Goal: Task Accomplishment & Management: Use online tool/utility

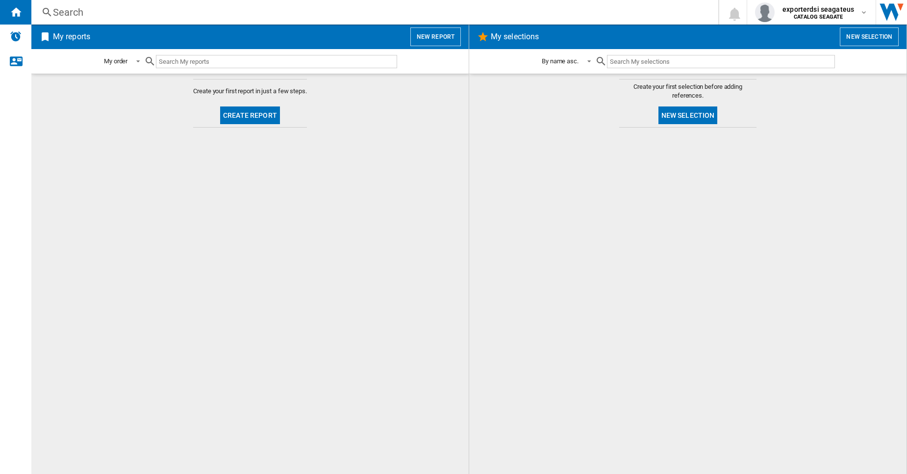
click at [421, 38] on button "New report" at bounding box center [436, 36] width 51 height 19
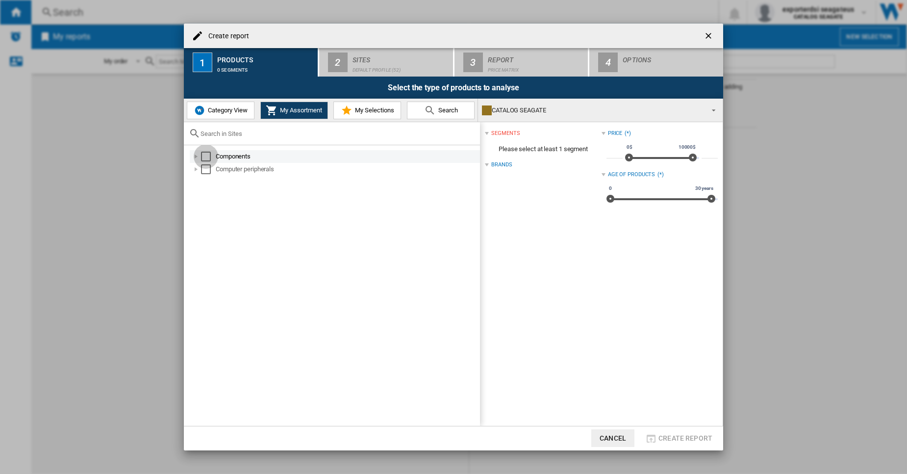
click at [203, 160] on div "Select" at bounding box center [206, 157] width 10 height 10
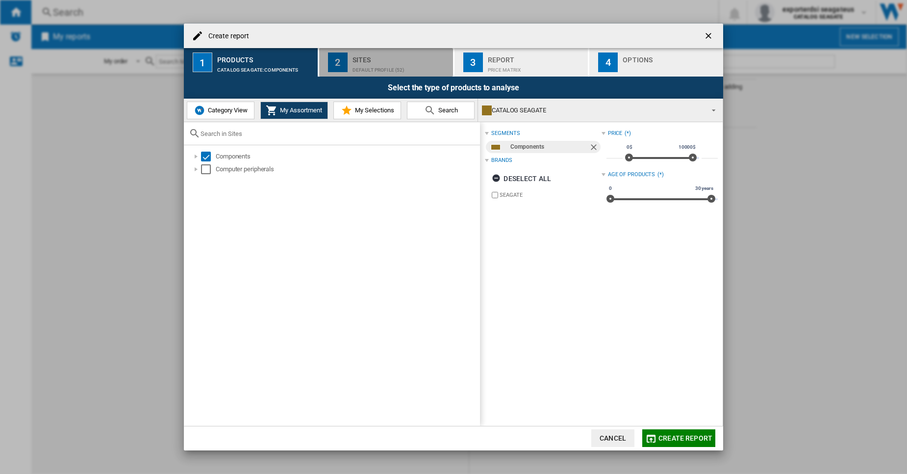
click at [369, 71] on div "Default profile (52)" at bounding box center [401, 67] width 97 height 10
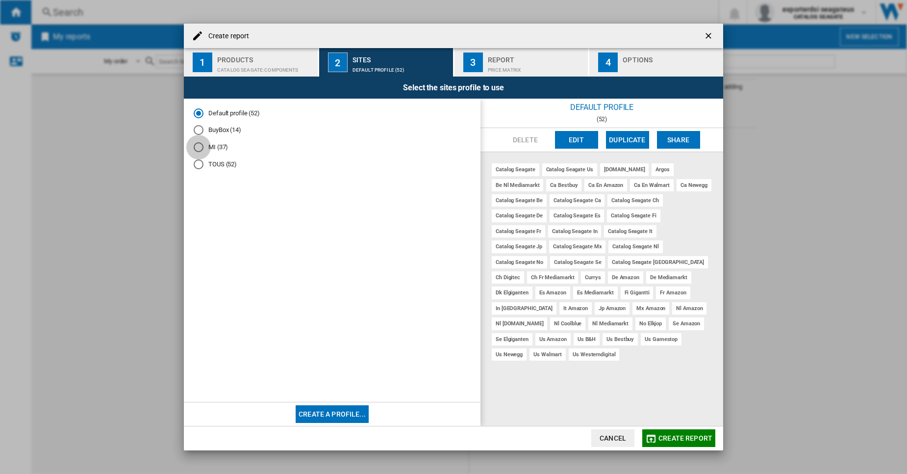
click at [198, 148] on div "MI (37)" at bounding box center [199, 147] width 10 height 10
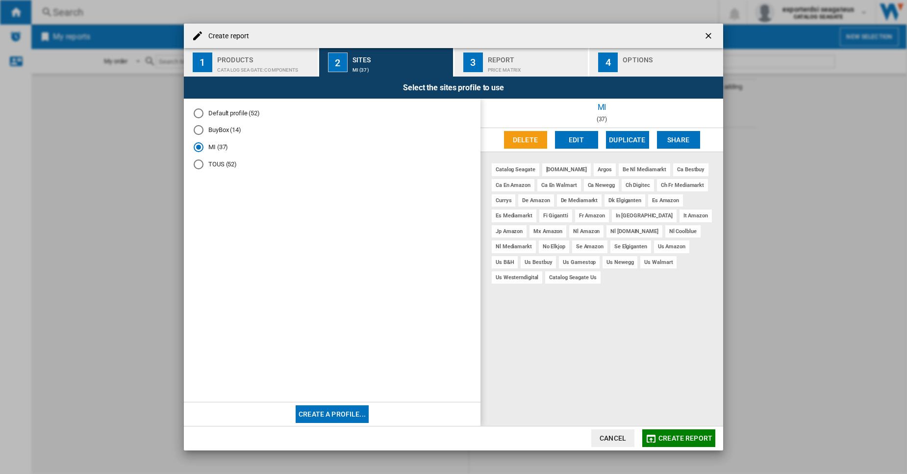
click at [570, 144] on button "Edit" at bounding box center [576, 140] width 43 height 18
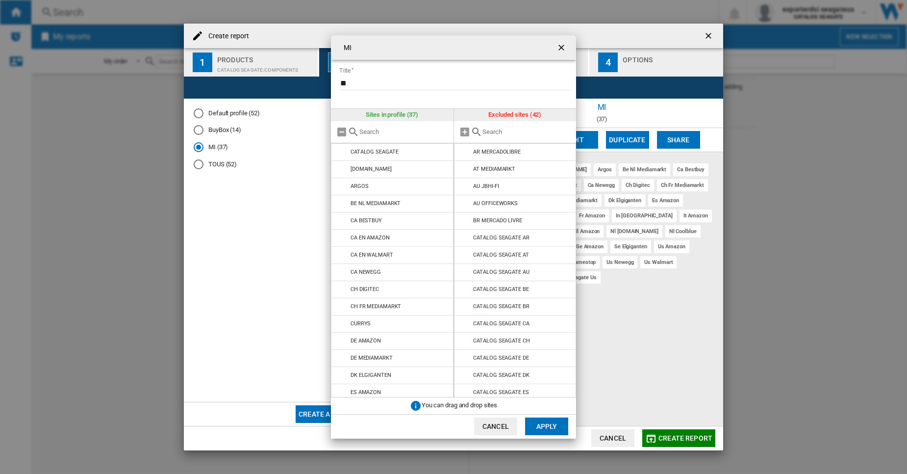
click at [393, 129] on input "text" at bounding box center [404, 131] width 89 height 7
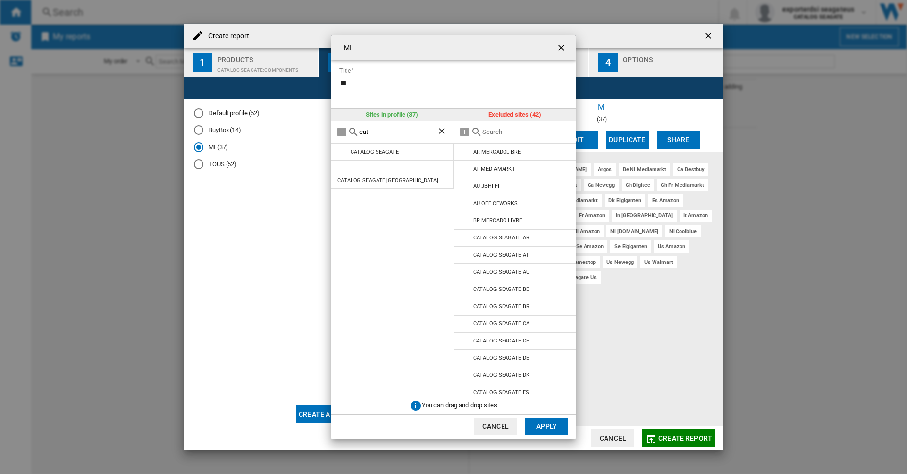
type input "cat"
click at [564, 48] on ng-md-icon "getI18NText('BUTTONS.CLOSE_DIALOG')" at bounding box center [563, 49] width 12 height 12
